Goal: Information Seeking & Learning: Learn about a topic

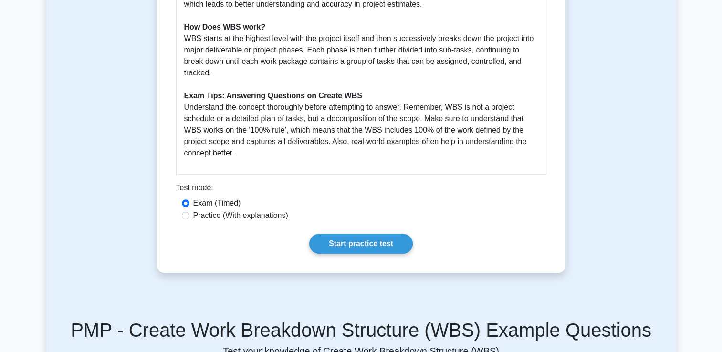
scroll to position [426, 0]
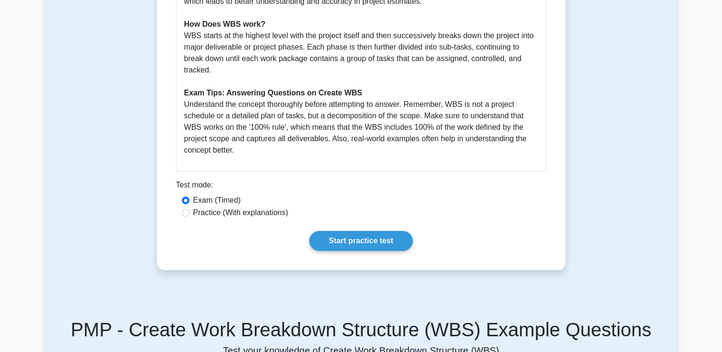
click at [260, 212] on label "Practice (With explanations)" at bounding box center [240, 212] width 95 height 11
click at [190, 212] on input "Practice (With explanations)" at bounding box center [186, 213] width 8 height 8
radio input "true"
click at [328, 240] on link "Start practice test" at bounding box center [361, 241] width 104 height 20
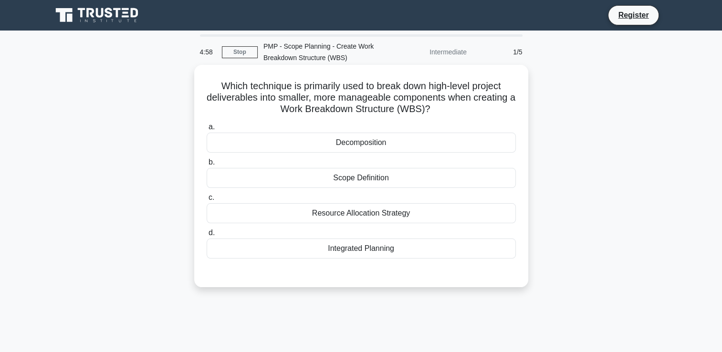
click at [318, 179] on div "Scope Definition" at bounding box center [361, 178] width 309 height 20
click at [207, 166] on input "b. Scope Definition" at bounding box center [207, 162] width 0 height 6
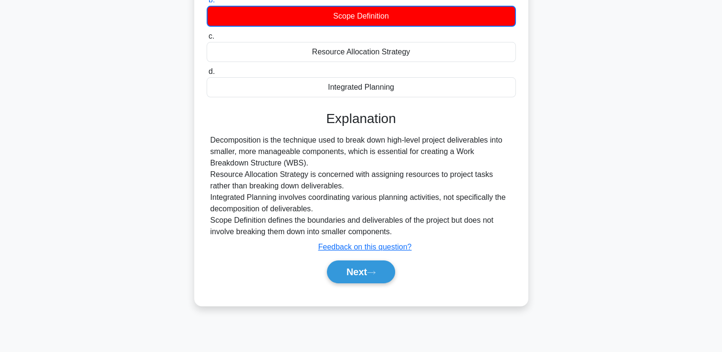
scroll to position [163, 0]
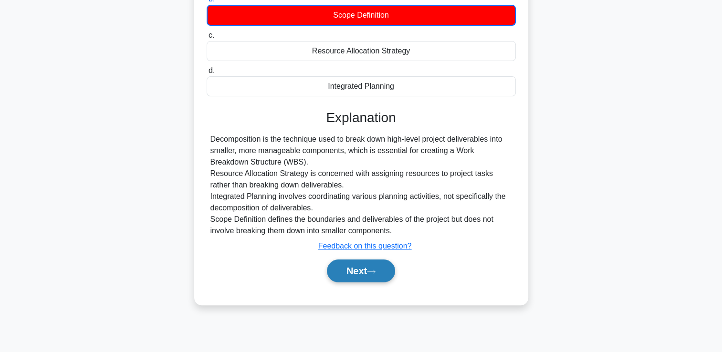
click at [376, 275] on button "Next" at bounding box center [361, 271] width 68 height 23
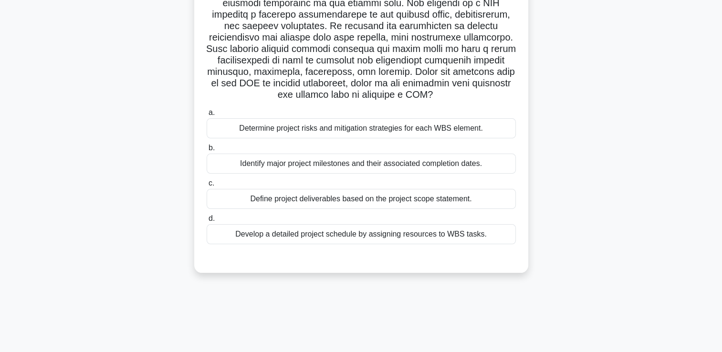
click at [353, 165] on div "Identify major project milestones and their associated completion dates." at bounding box center [361, 164] width 309 height 20
click at [207, 151] on input "b. Identify major project milestones and their associated completion dates." at bounding box center [207, 148] width 0 height 6
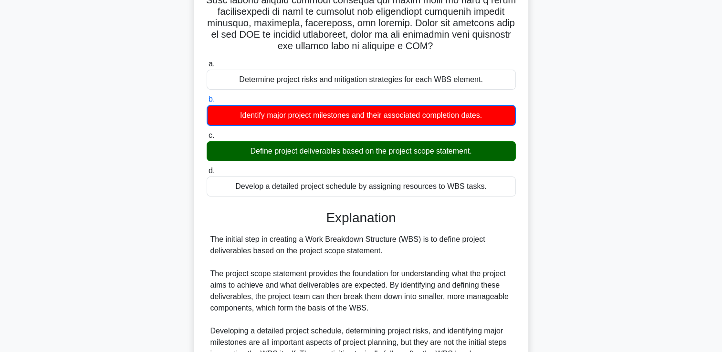
scroll to position [383, 0]
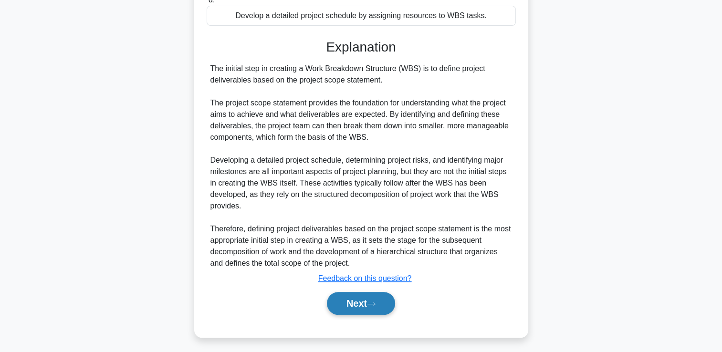
click at [375, 302] on icon at bounding box center [371, 304] width 9 height 5
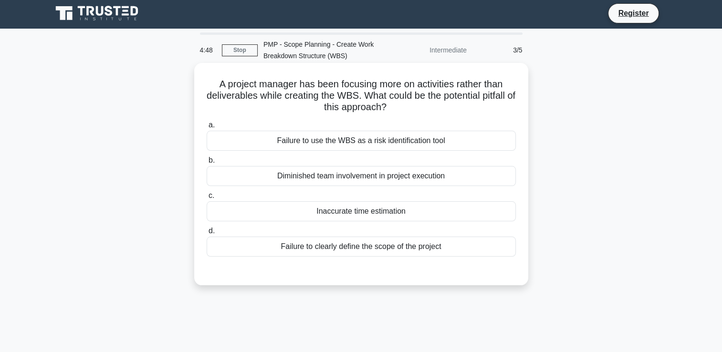
scroll to position [0, 0]
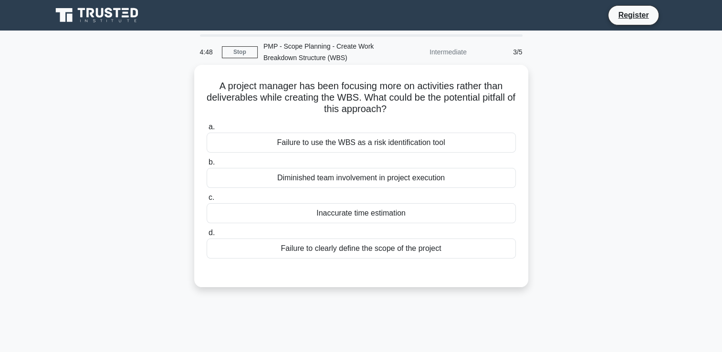
click at [374, 158] on label "b. Diminished team involvement in project execution" at bounding box center [361, 173] width 309 height 32
click at [207, 159] on input "b. Diminished team involvement in project execution" at bounding box center [207, 162] width 0 height 6
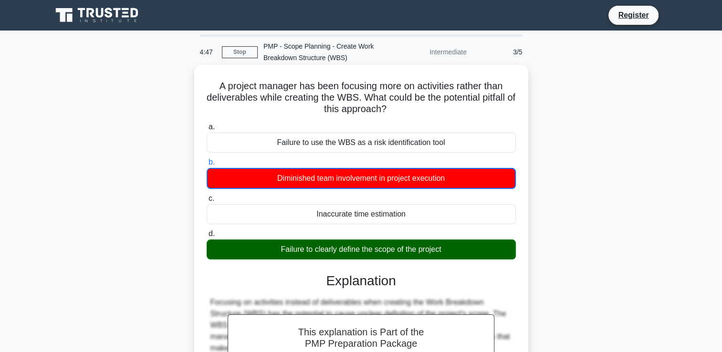
click at [374, 149] on div "Failure to use the WBS as a risk identification tool" at bounding box center [361, 143] width 309 height 20
click at [207, 130] on input "a. Failure to use the WBS as a risk identification tool" at bounding box center [207, 127] width 0 height 6
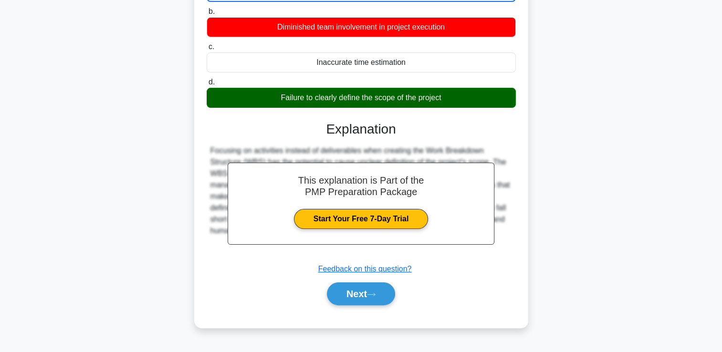
scroll to position [163, 0]
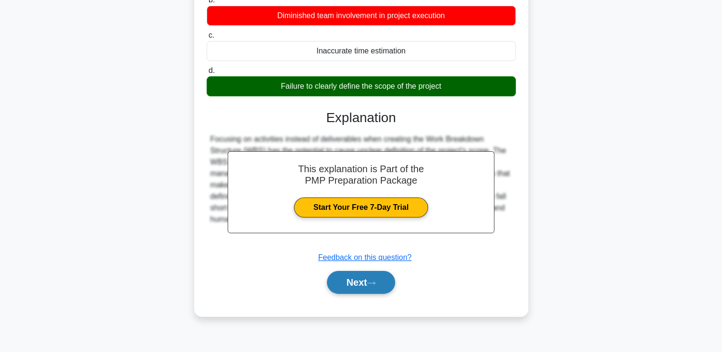
click at [384, 287] on button "Next" at bounding box center [361, 282] width 68 height 23
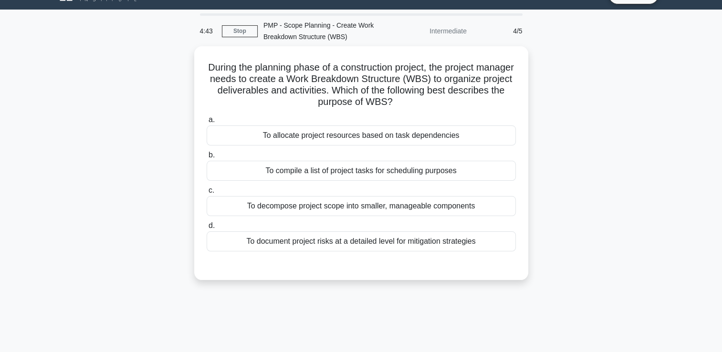
scroll to position [0, 0]
